Goal: Transaction & Acquisition: Purchase product/service

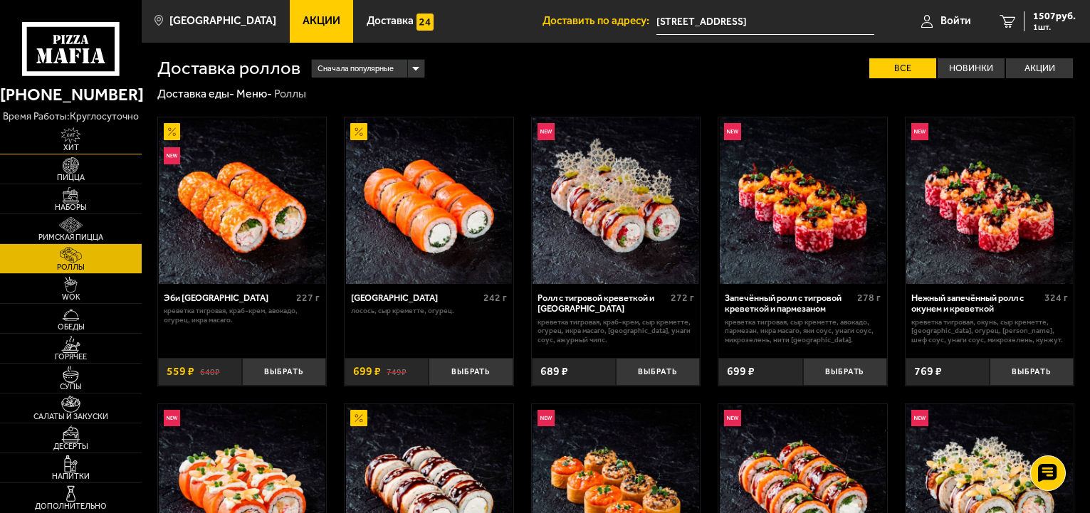
scroll to position [342, 0]
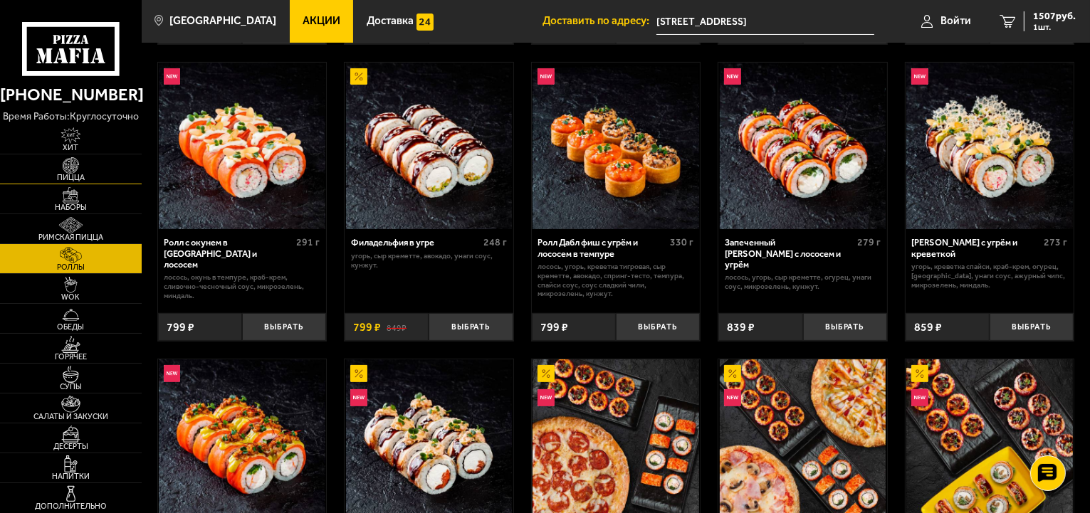
click at [73, 175] on span "Пицца" at bounding box center [71, 178] width 142 height 8
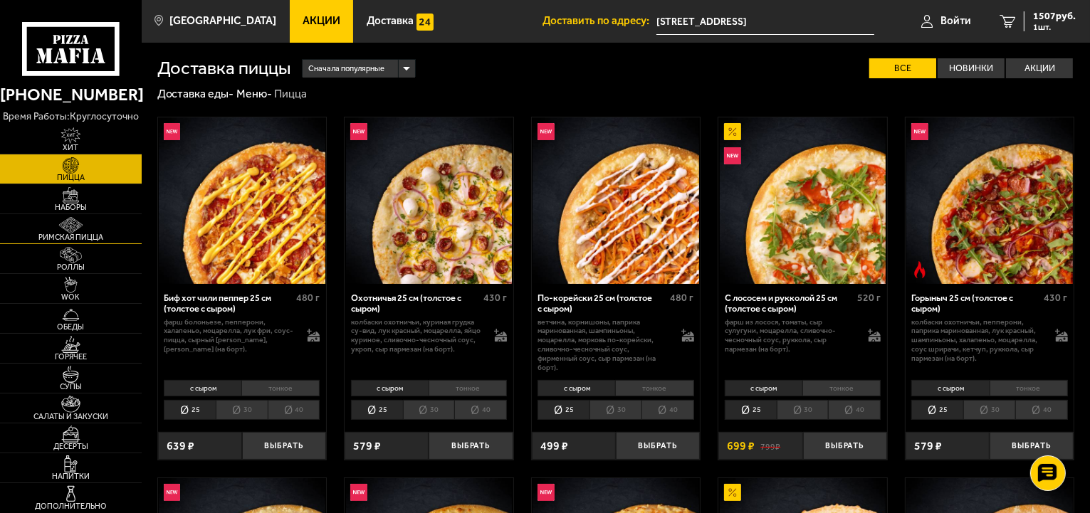
click at [81, 231] on img at bounding box center [70, 225] width 43 height 16
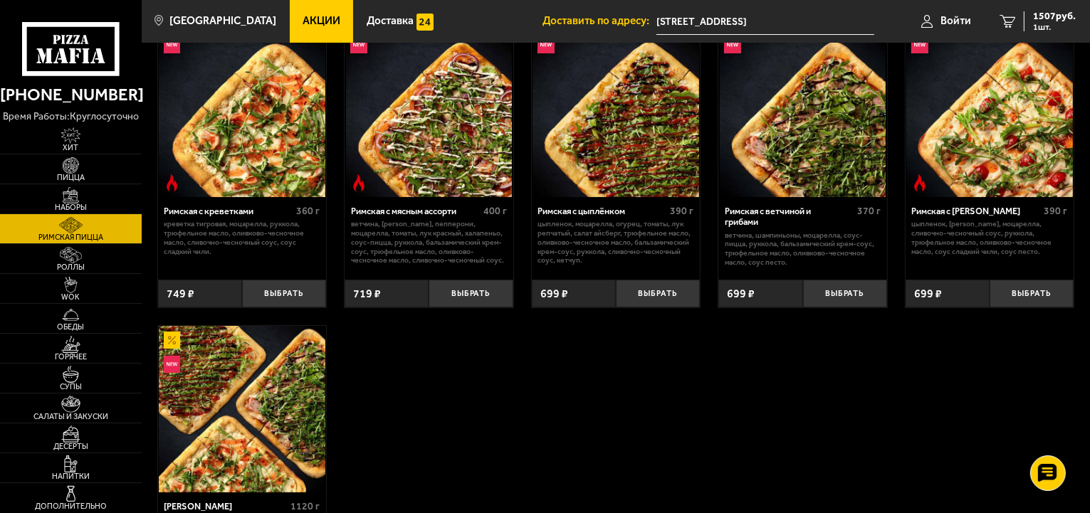
scroll to position [171, 0]
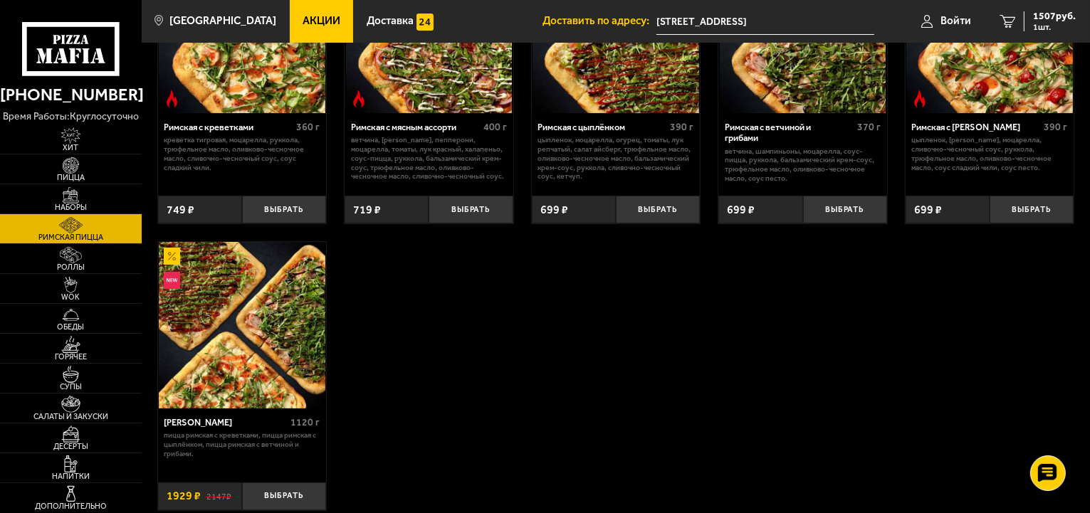
click at [242, 350] on img at bounding box center [242, 325] width 167 height 167
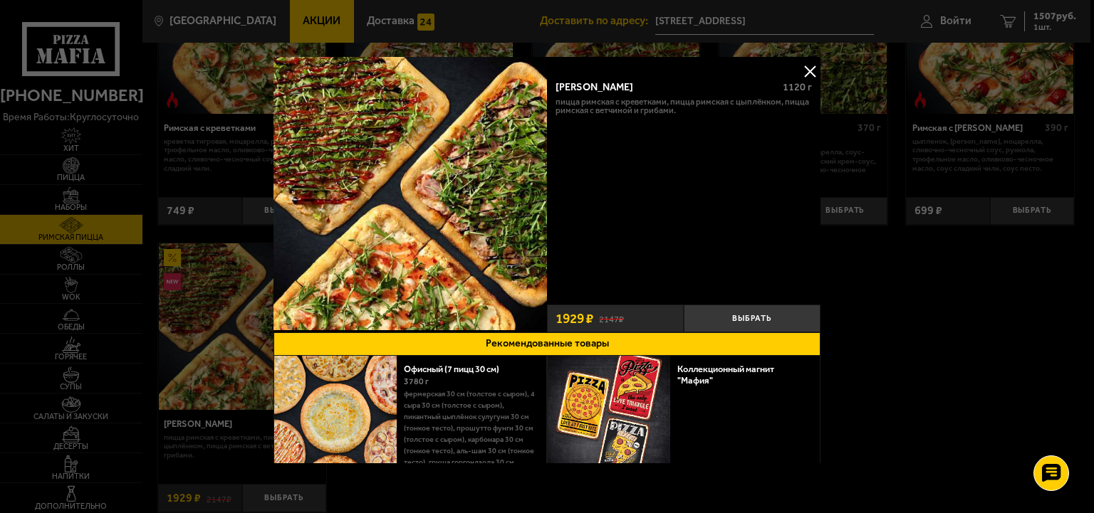
click at [805, 66] on button at bounding box center [809, 71] width 21 height 21
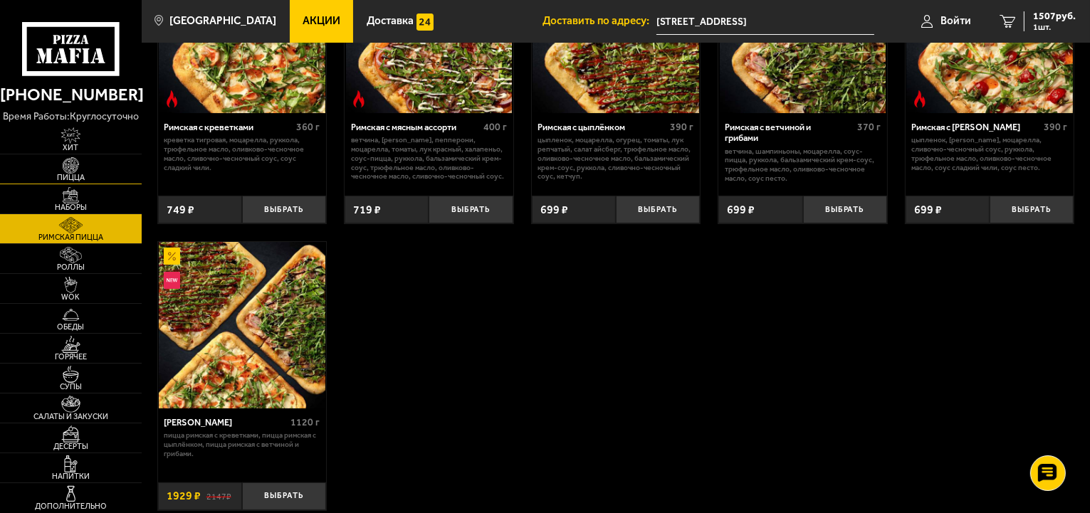
click at [79, 167] on img at bounding box center [70, 165] width 43 height 16
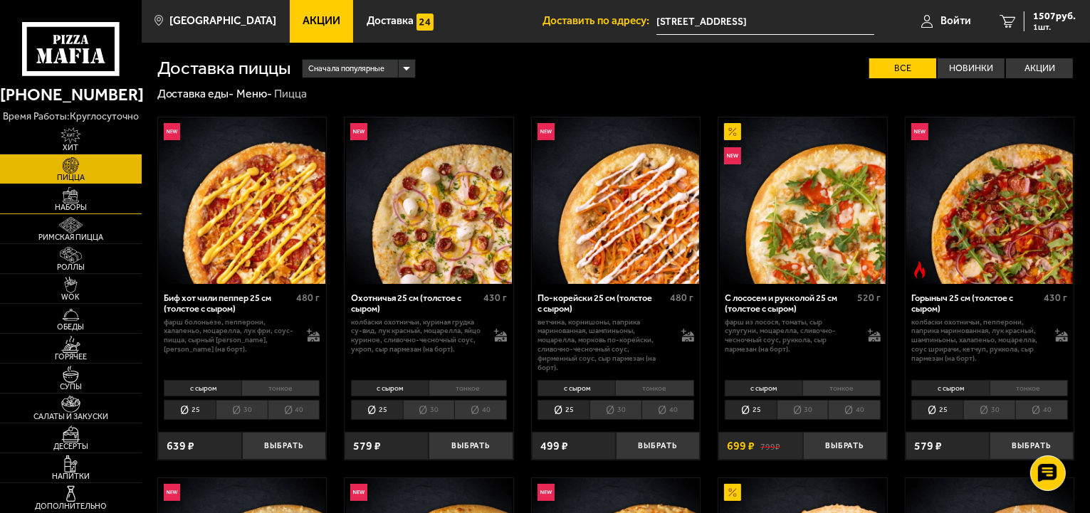
click at [62, 197] on img at bounding box center [70, 195] width 43 height 16
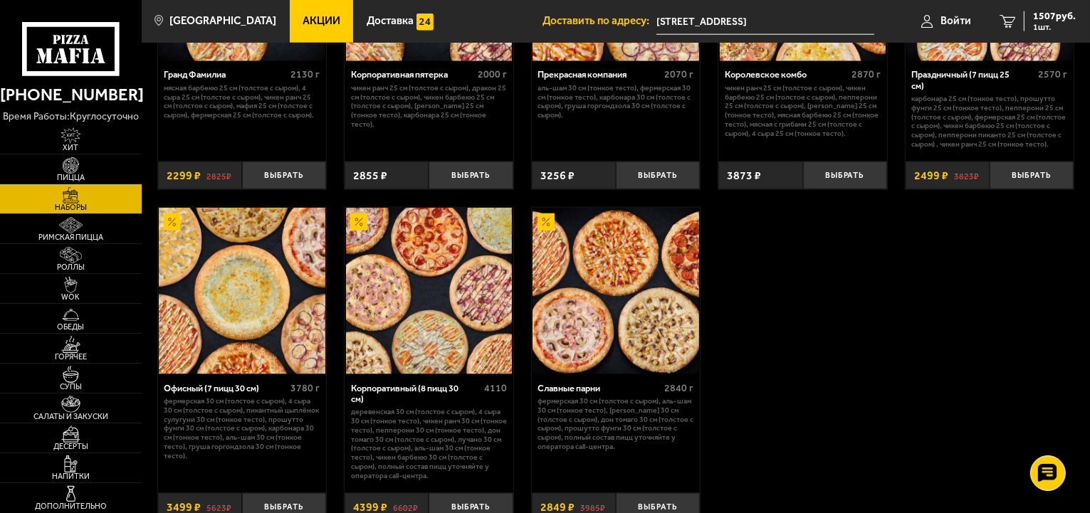
scroll to position [1766, 0]
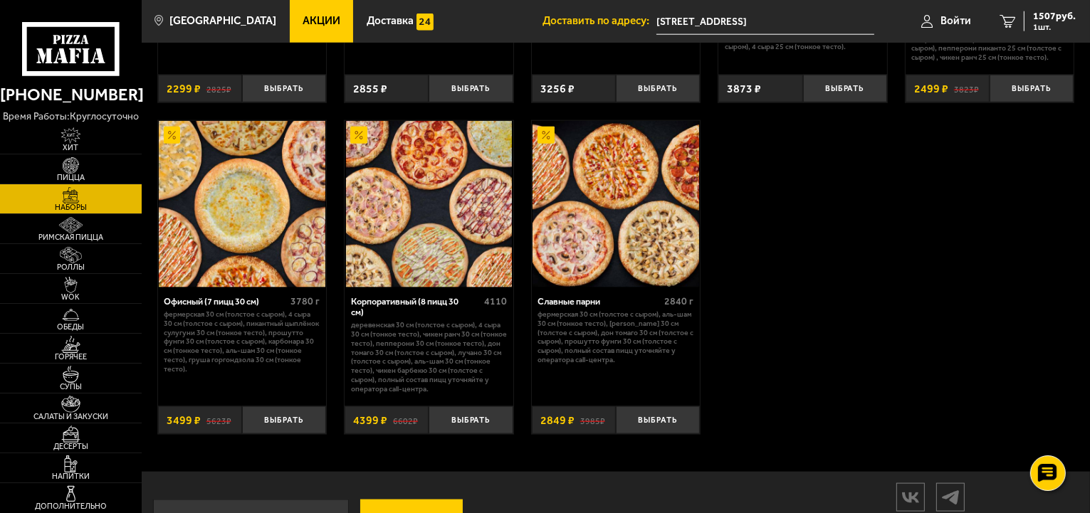
click at [407, 306] on div "Корпоративный (8 пицц 30 см)" at bounding box center [416, 307] width 130 height 22
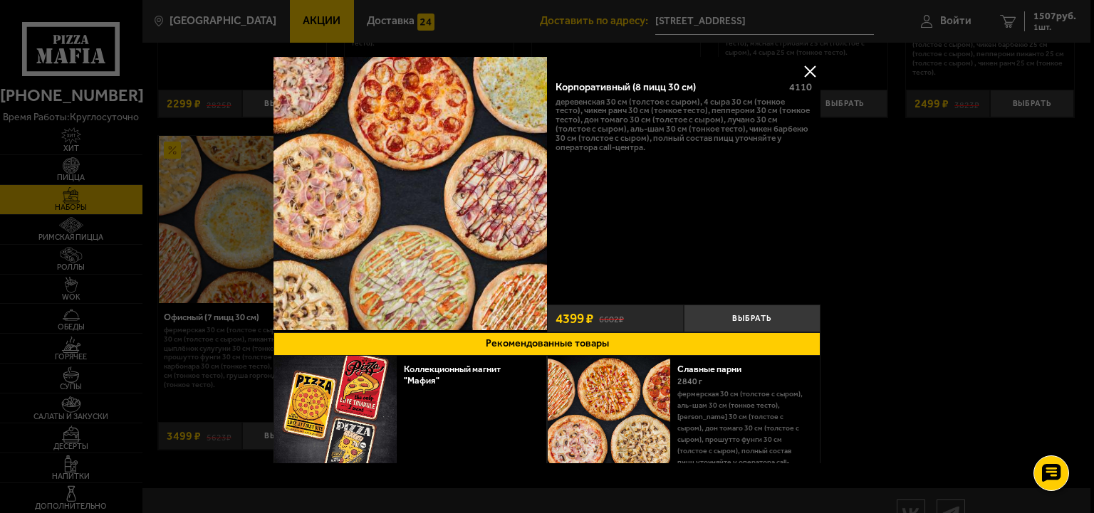
click at [805, 74] on button at bounding box center [809, 71] width 21 height 21
